Goal: Navigation & Orientation: Find specific page/section

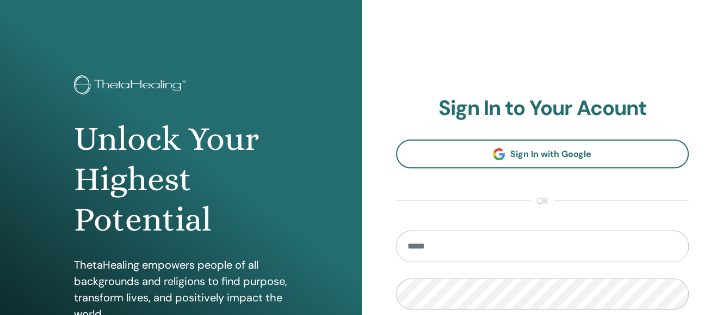
click at [508, 250] on input "email" at bounding box center [542, 246] width 293 height 32
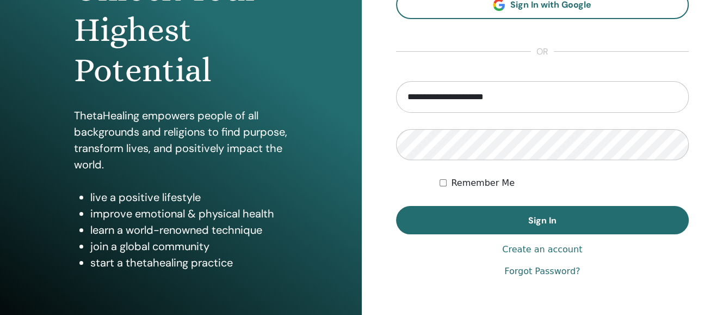
scroll to position [150, 0]
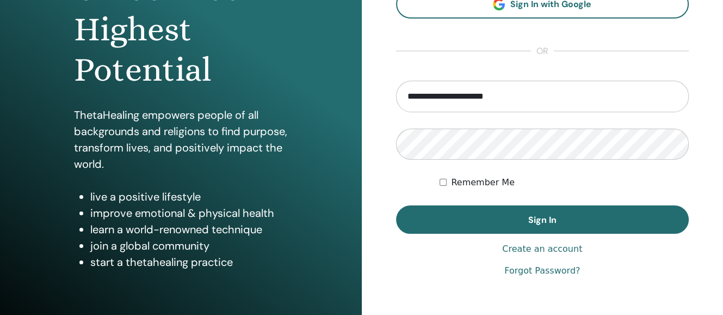
type input "**********"
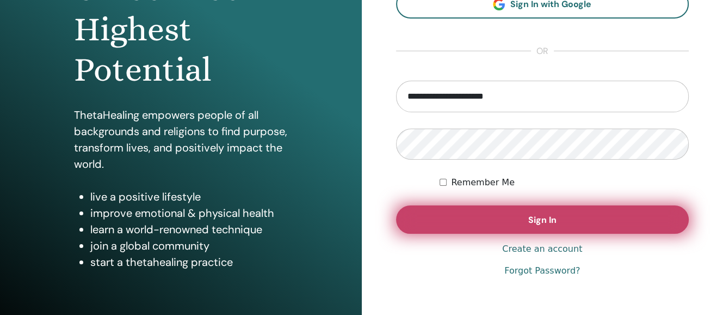
click at [529, 215] on span "Sign In" at bounding box center [543, 219] width 28 height 11
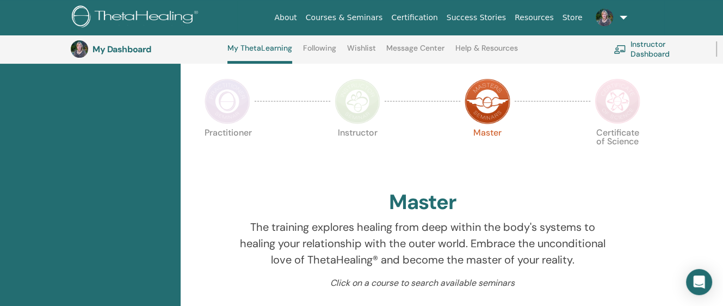
scroll to position [213, 0]
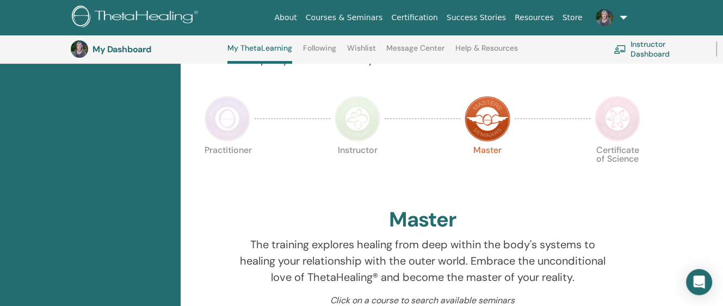
click at [617, 114] on img at bounding box center [618, 119] width 46 height 46
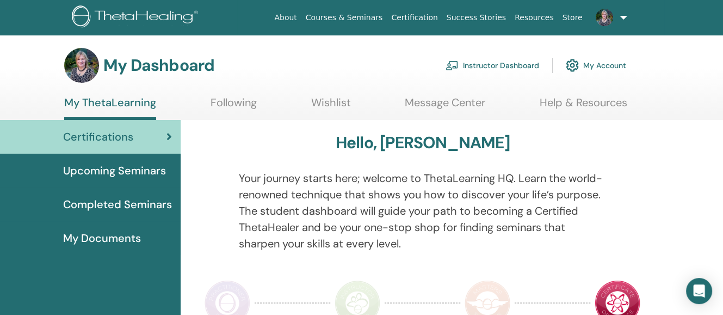
click at [623, 14] on link at bounding box center [609, 17] width 45 height 35
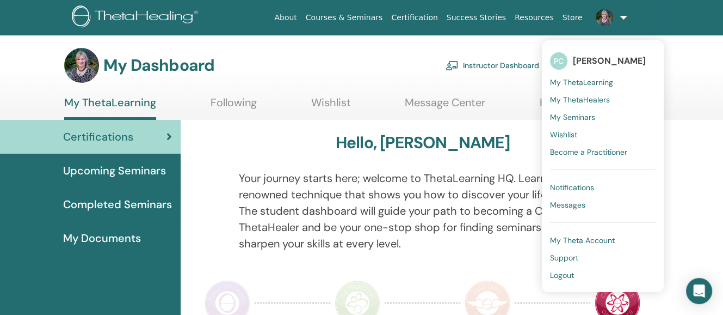
drag, startPoint x: 698, startPoint y: 66, endPoint x: 691, endPoint y: 69, distance: 8.1
click at [699, 66] on div "My Dashboard Instructor Dashboard My Account" at bounding box center [380, 65] width 685 height 35
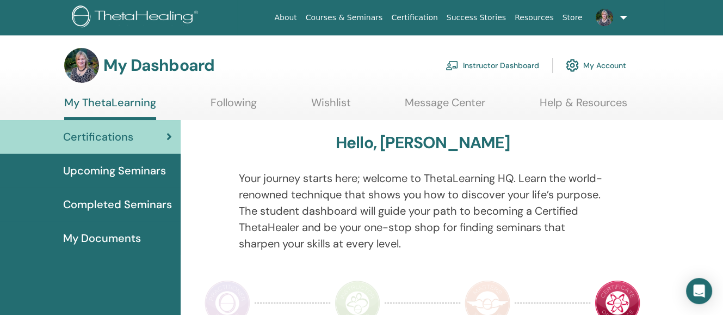
click at [226, 99] on link "Following" at bounding box center [234, 106] width 46 height 21
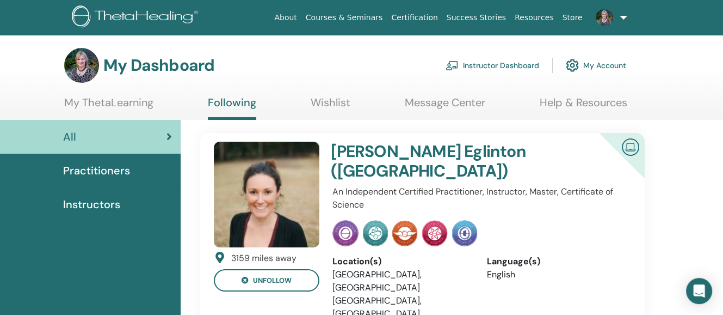
click at [332, 97] on link "Wishlist" at bounding box center [331, 106] width 40 height 21
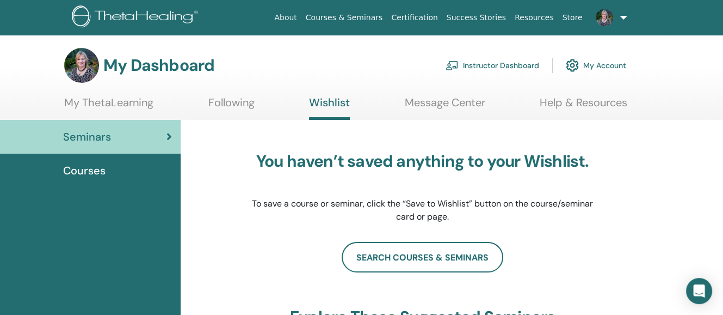
click at [445, 101] on link "Message Center" at bounding box center [445, 106] width 81 height 21
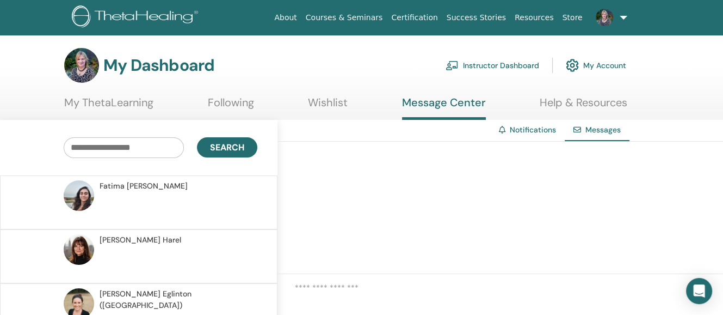
click at [113, 99] on link "My ThetaLearning" at bounding box center [108, 106] width 89 height 21
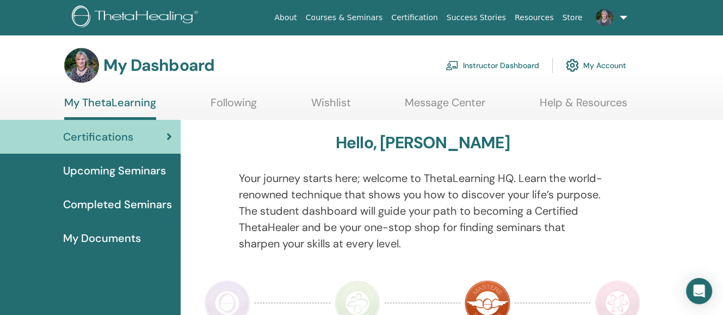
click at [118, 167] on span "Upcoming Seminars" at bounding box center [114, 170] width 103 height 16
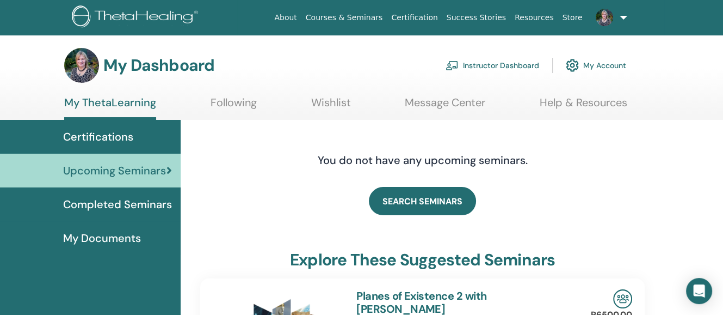
click at [122, 198] on span "Completed Seminars" at bounding box center [117, 204] width 109 height 16
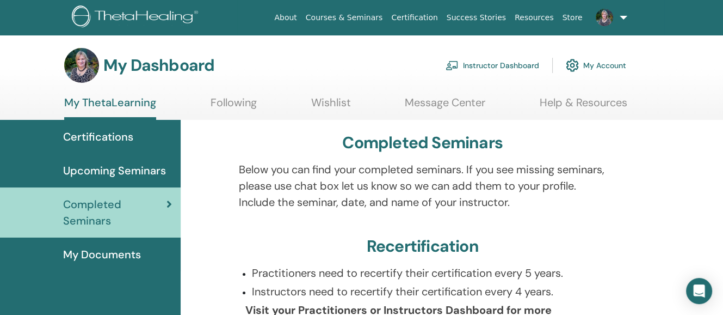
click at [99, 249] on span "My Documents" at bounding box center [102, 254] width 78 height 16
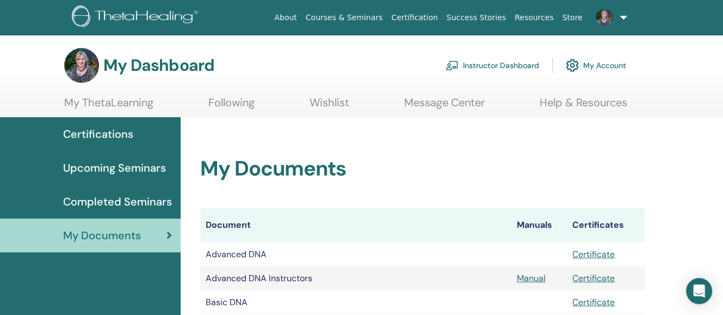
click at [624, 14] on link at bounding box center [609, 17] width 45 height 35
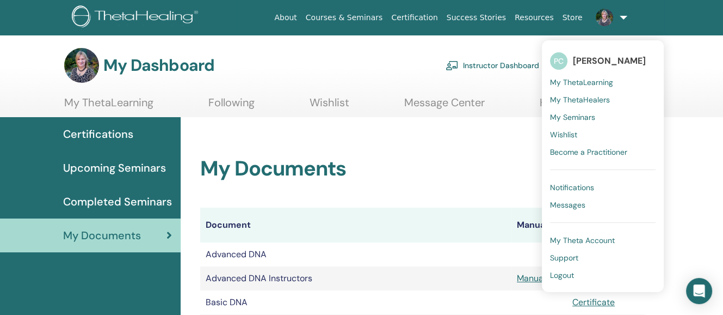
click at [576, 96] on span "My ThetaHealers" at bounding box center [580, 100] width 60 height 10
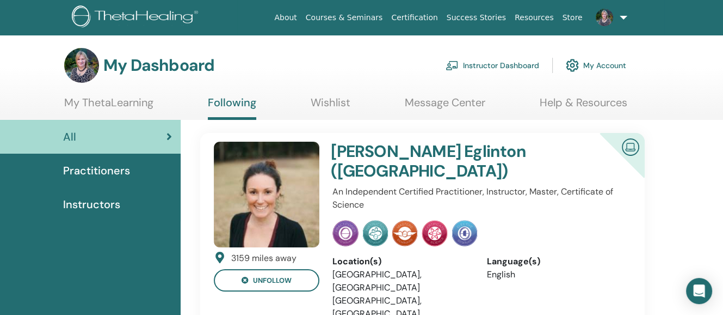
click at [83, 167] on span "Practitioners" at bounding box center [96, 170] width 67 height 16
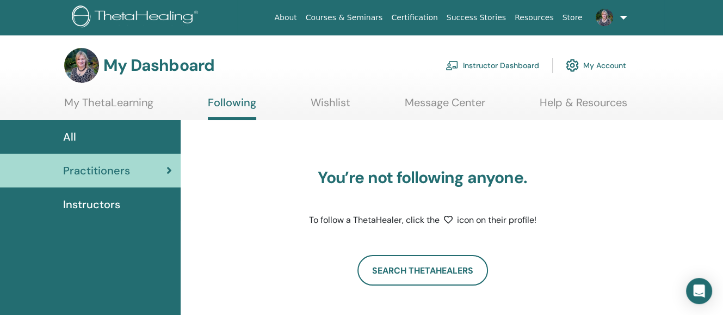
click at [91, 200] on span "Instructors" at bounding box center [91, 204] width 57 height 16
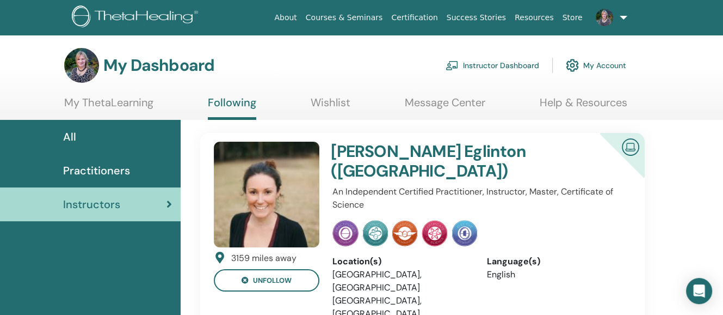
click at [624, 13] on link at bounding box center [609, 17] width 45 height 35
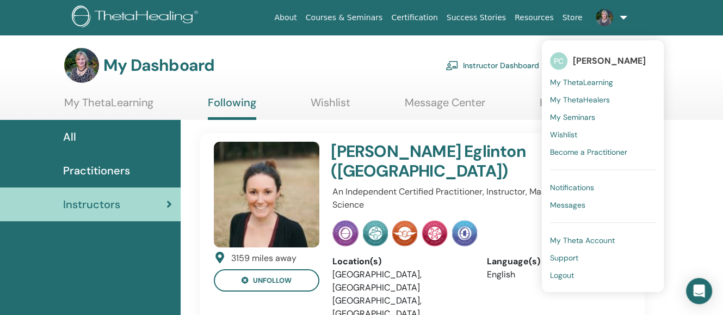
click at [587, 114] on span "My Seminars" at bounding box center [572, 117] width 45 height 10
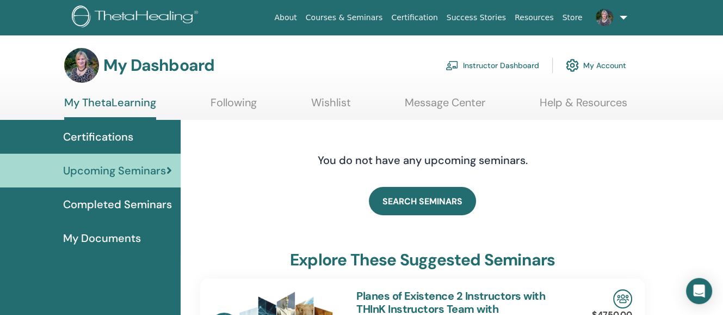
click at [623, 11] on link at bounding box center [609, 17] width 45 height 35
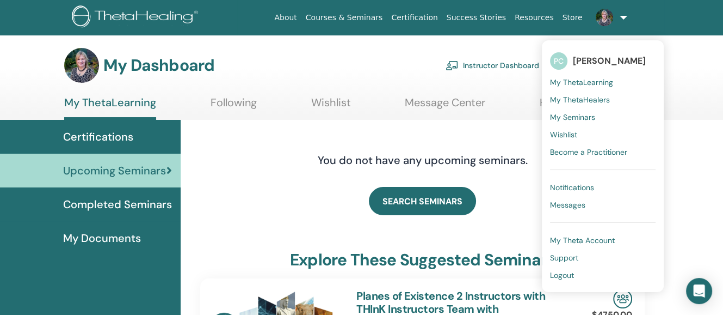
click at [354, 14] on link "Courses & Seminars" at bounding box center [345, 18] width 86 height 20
